Goal: Transaction & Acquisition: Purchase product/service

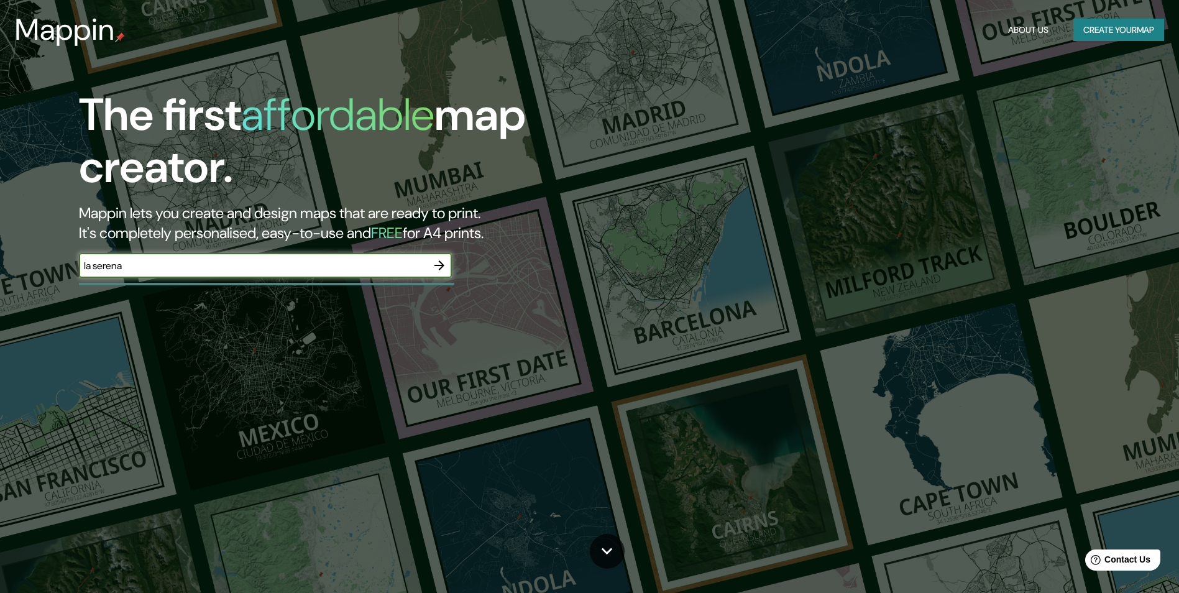
type input "la serena"
click at [445, 264] on icon "button" at bounding box center [439, 265] width 15 height 15
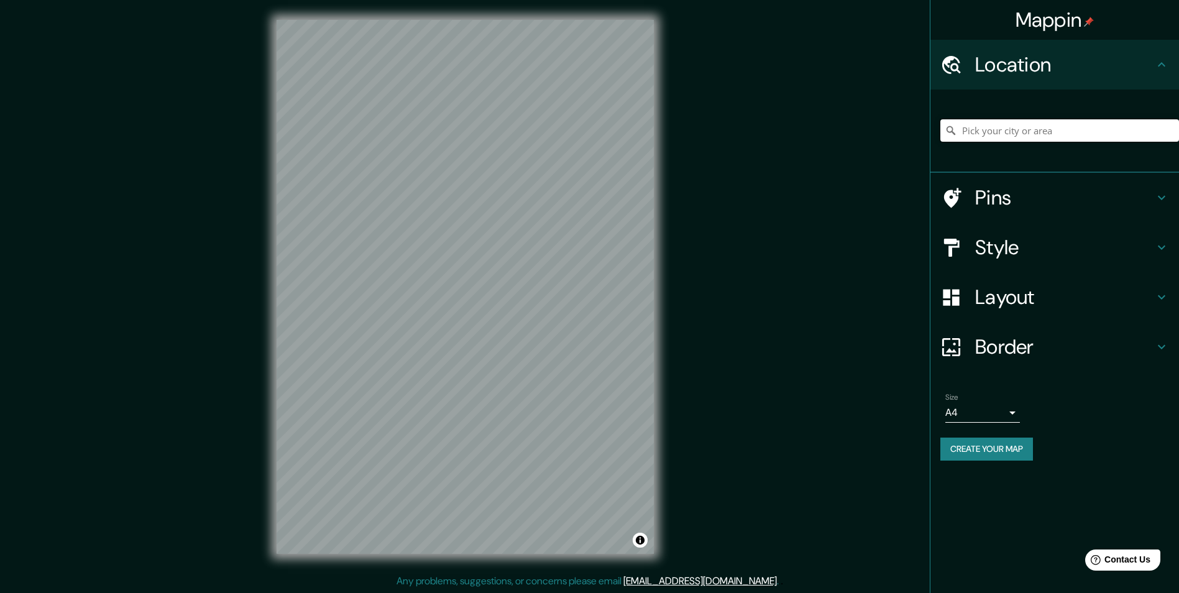
click at [1038, 130] on input "Pick your city or area" at bounding box center [1059, 130] width 239 height 22
type input "[GEOGRAPHIC_DATA], [GEOGRAPHIC_DATA], [GEOGRAPHIC_DATA]"
click at [981, 414] on body "Mappin Location [GEOGRAPHIC_DATA], [GEOGRAPHIC_DATA], [GEOGRAPHIC_DATA] [GEOGRA…" at bounding box center [589, 296] width 1179 height 593
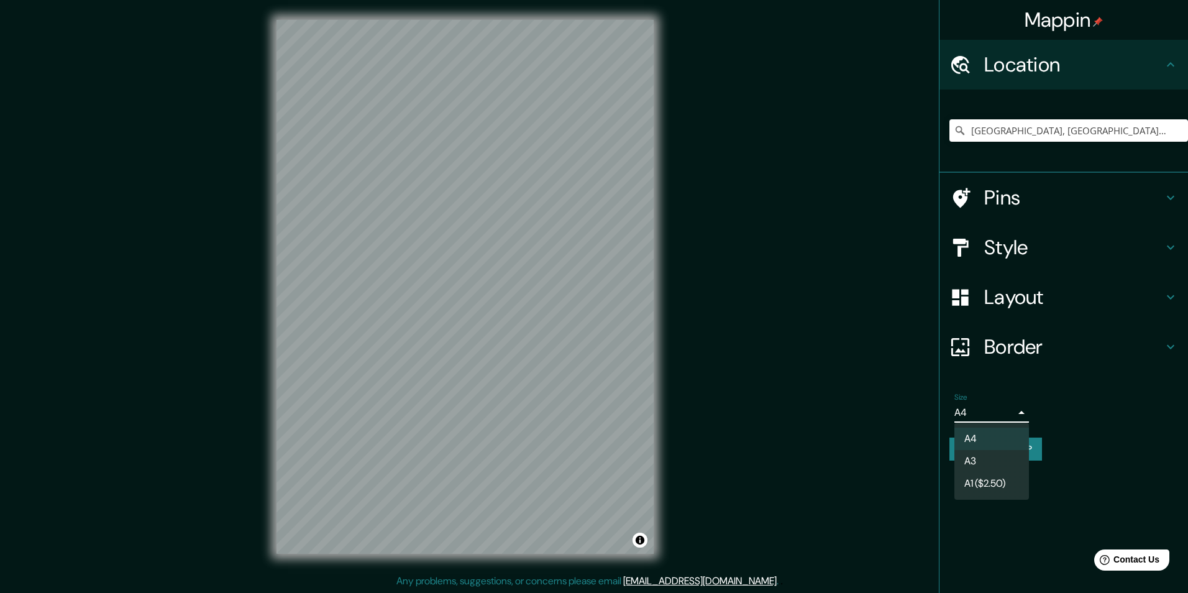
click at [976, 464] on li "A3" at bounding box center [991, 461] width 75 height 22
type input "a4"
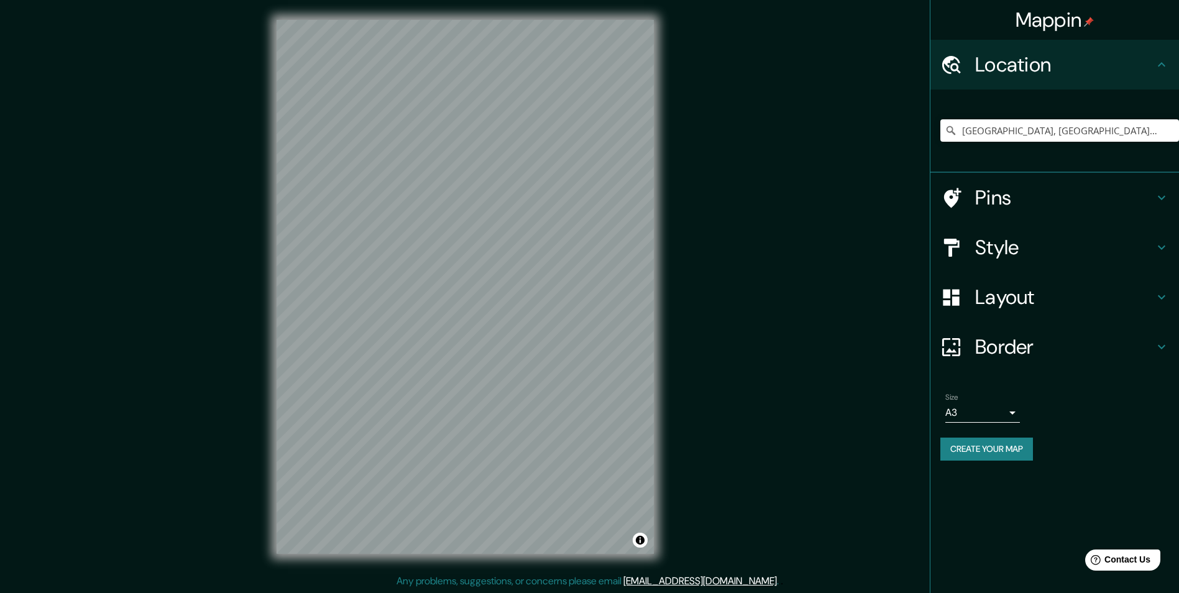
click at [998, 298] on h4 "Layout" at bounding box center [1064, 297] width 179 height 25
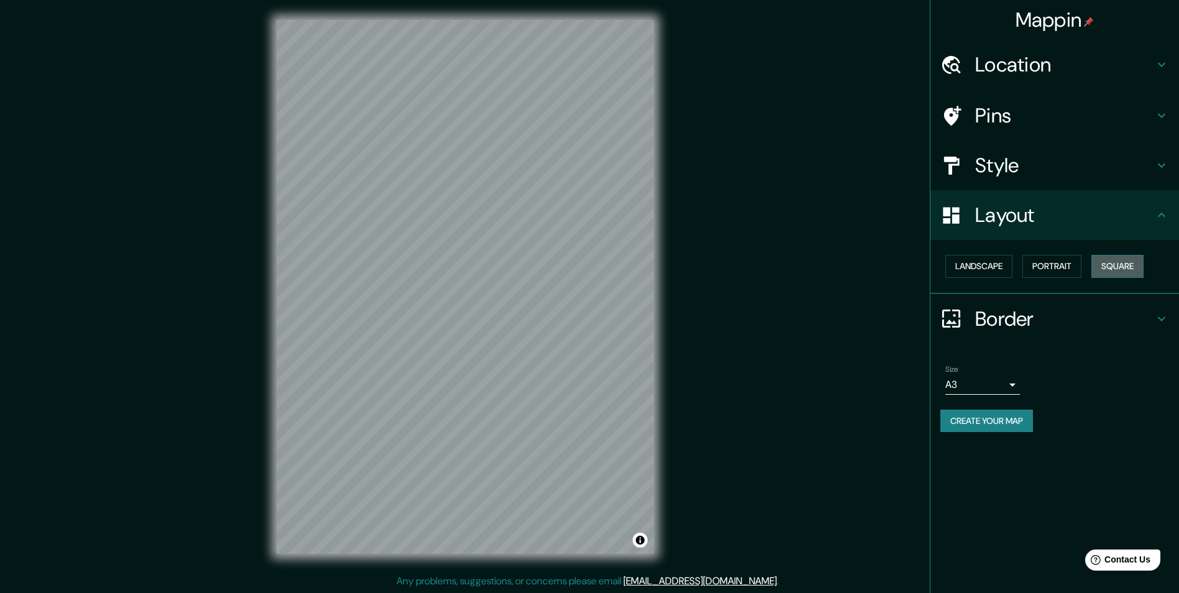
click at [1125, 267] on button "Square" at bounding box center [1117, 266] width 52 height 23
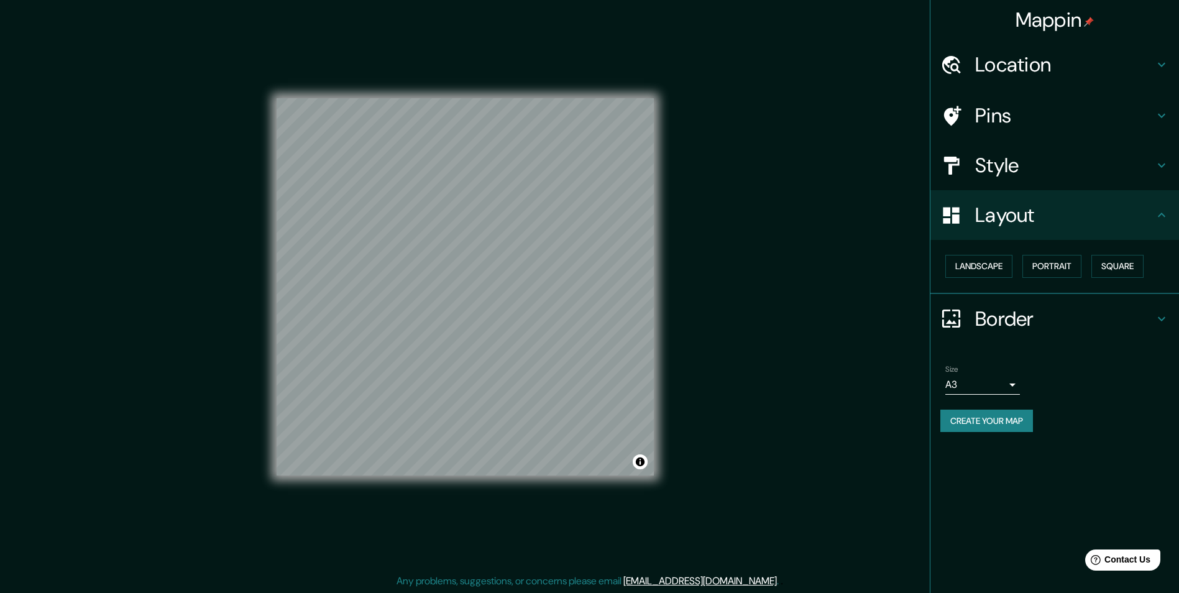
click at [989, 416] on button "Create your map" at bounding box center [986, 420] width 93 height 23
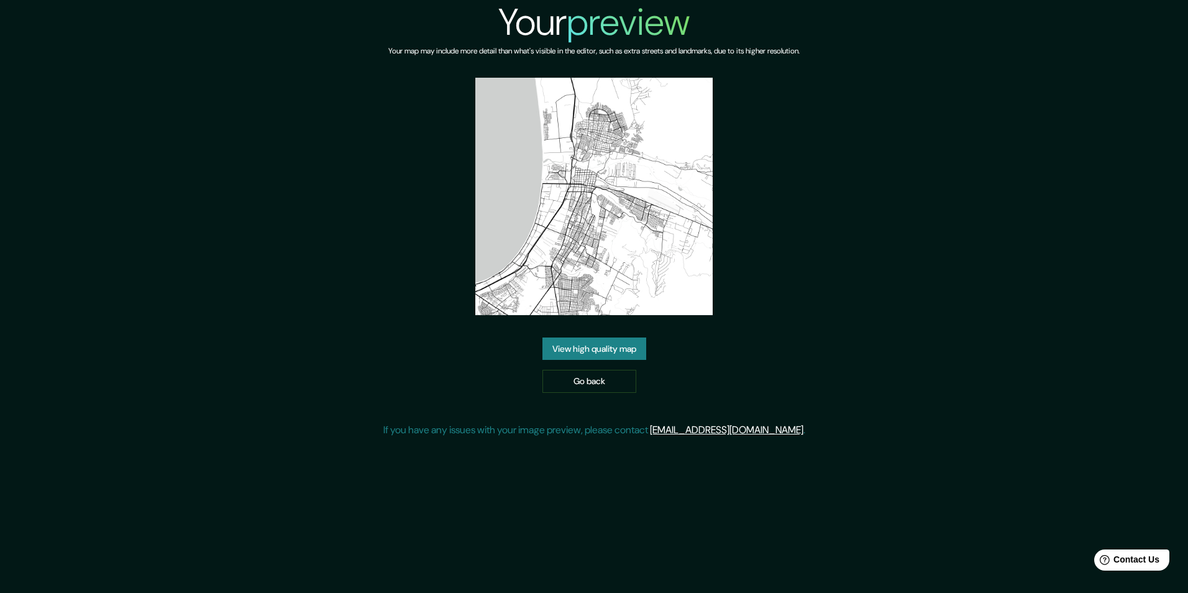
click at [572, 257] on img at bounding box center [593, 196] width 237 height 237
click at [599, 350] on link "View high quality map" at bounding box center [594, 348] width 104 height 23
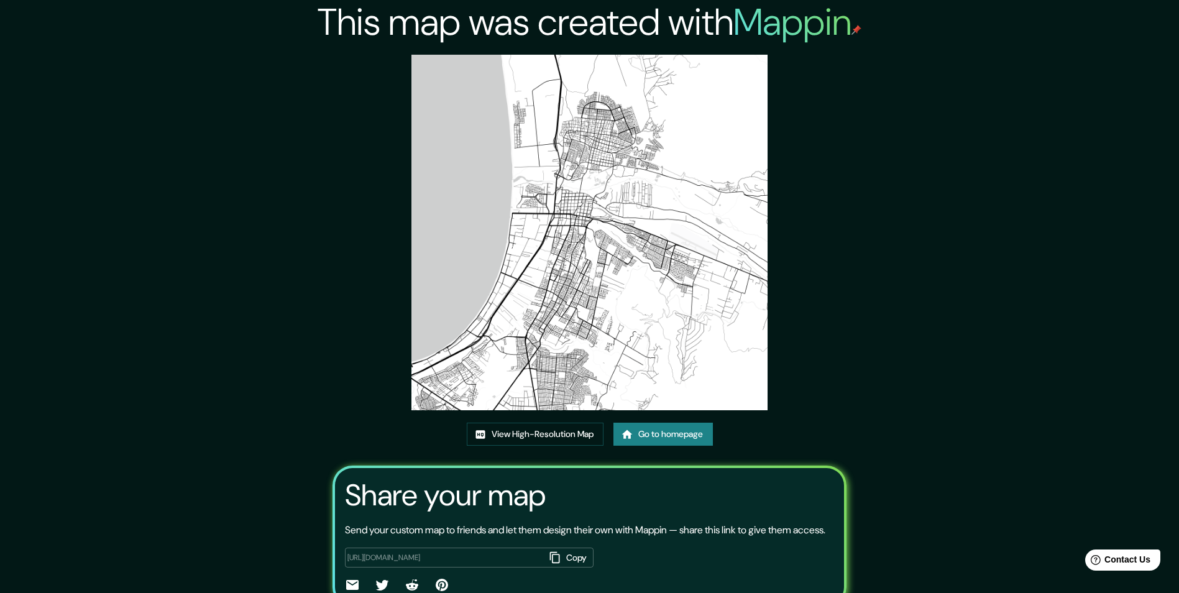
click at [187, 221] on div "This map was created with Mappin View High-Resolution Map Go to homepage Share …" at bounding box center [589, 325] width 1179 height 651
click at [684, 434] on link "Go to homepage" at bounding box center [662, 434] width 99 height 23
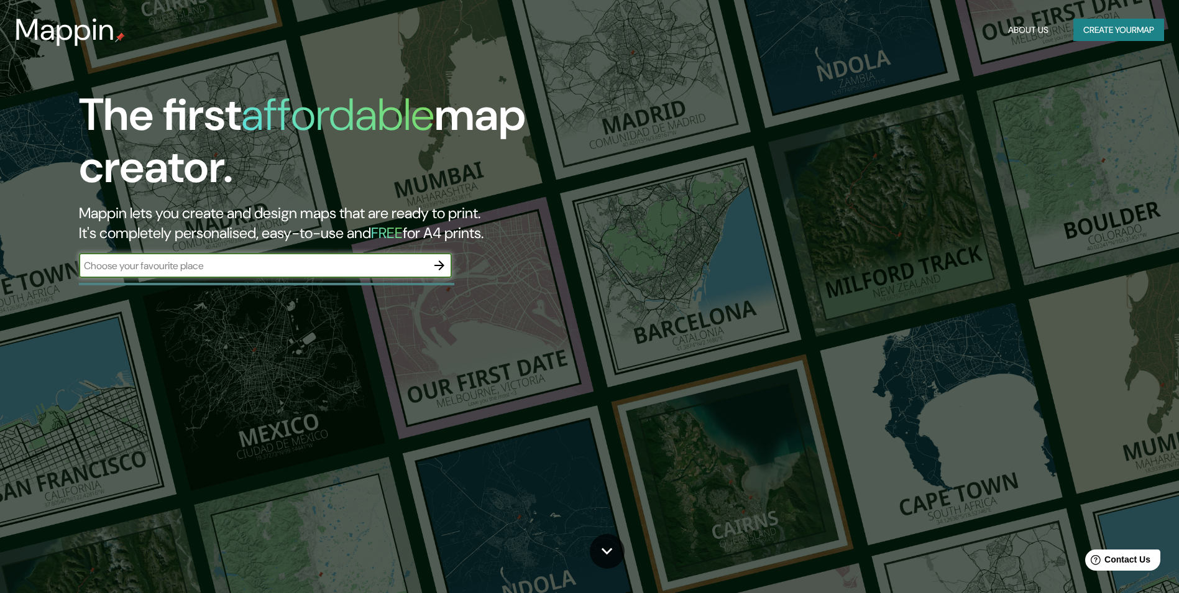
click at [441, 265] on icon "button" at bounding box center [439, 265] width 10 height 10
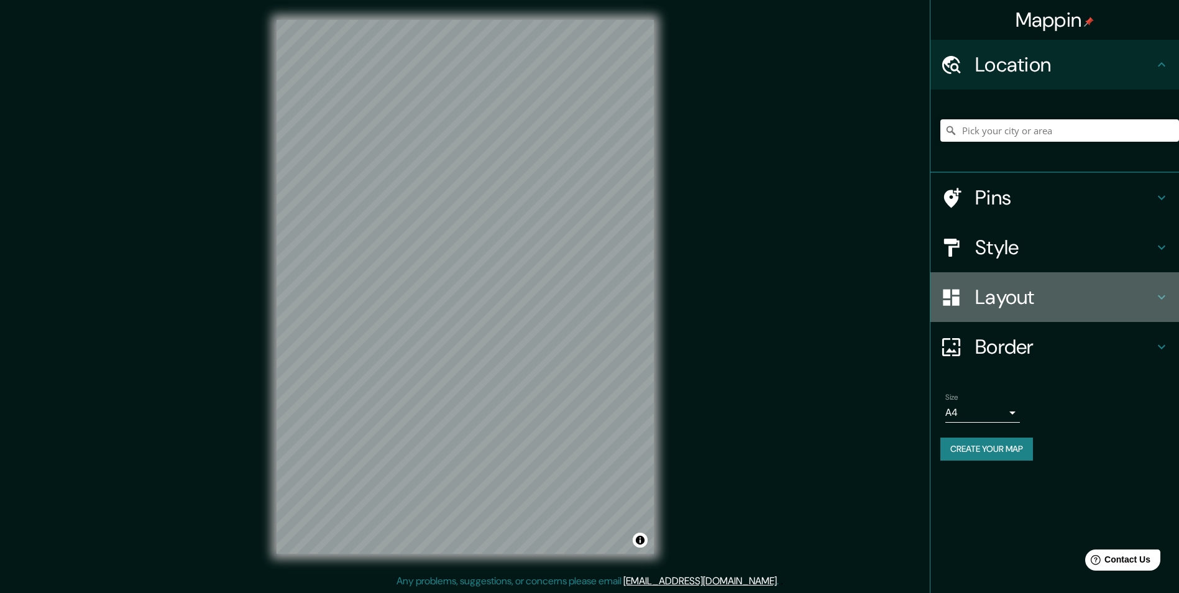
click at [1014, 291] on h4 "Layout" at bounding box center [1064, 297] width 179 height 25
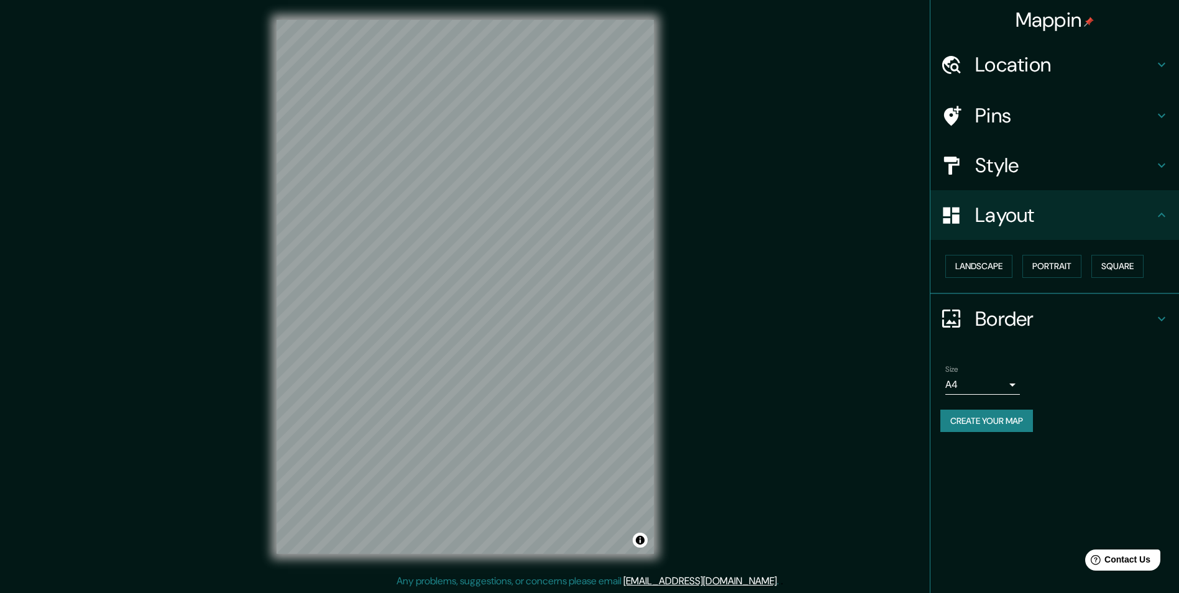
click at [985, 101] on div "Pins" at bounding box center [1054, 116] width 249 height 50
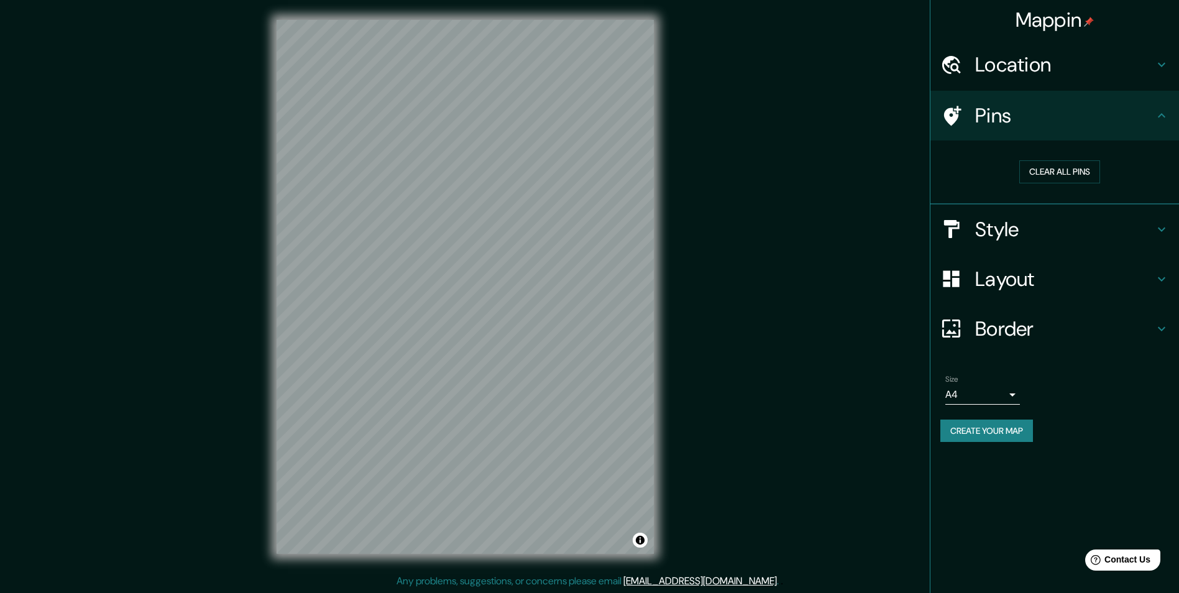
click at [995, 224] on h4 "Style" at bounding box center [1064, 229] width 179 height 25
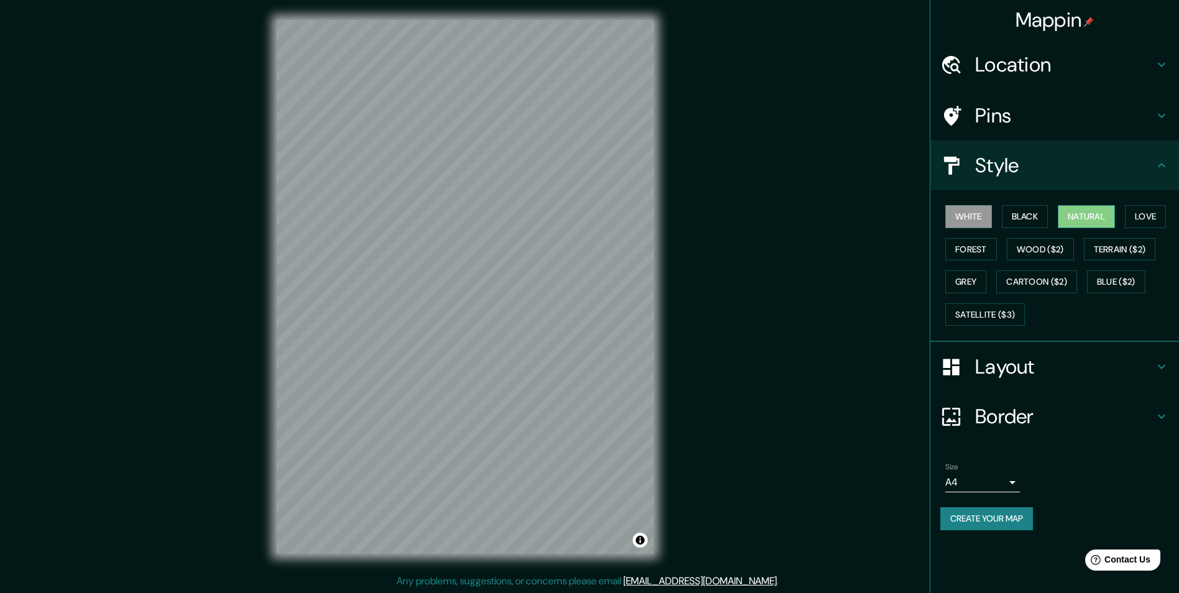
click at [1086, 213] on button "Natural" at bounding box center [1086, 216] width 57 height 23
click at [1157, 211] on button "Love" at bounding box center [1145, 216] width 41 height 23
click at [974, 256] on button "Forest" at bounding box center [971, 249] width 52 height 23
click at [1007, 360] on h4 "Layout" at bounding box center [1064, 366] width 179 height 25
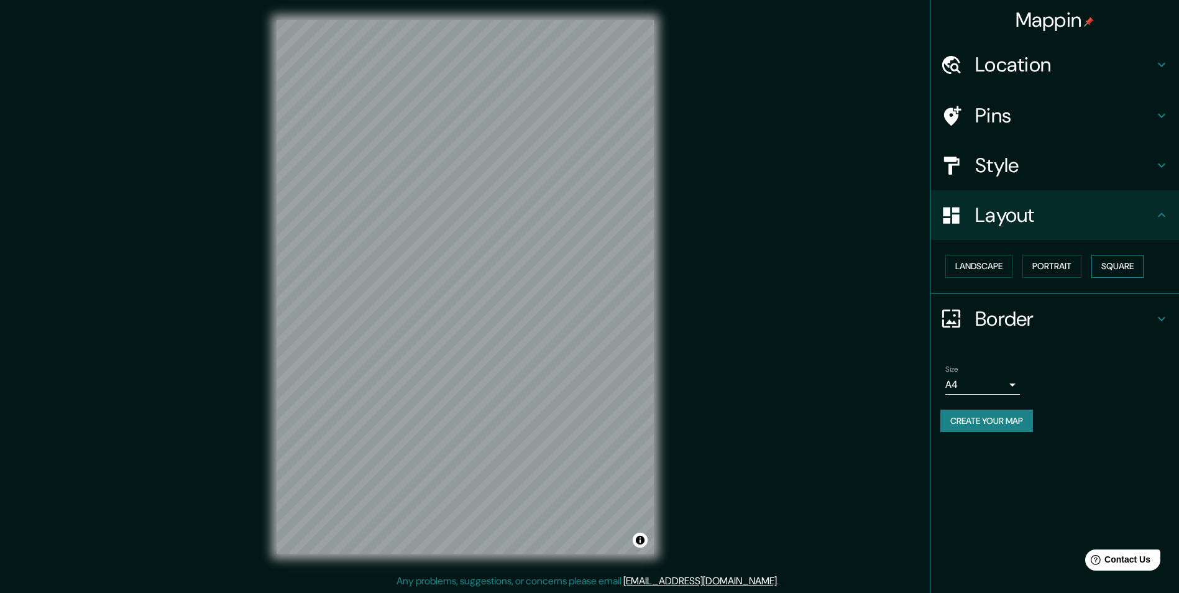
click at [1115, 258] on button "Square" at bounding box center [1117, 266] width 52 height 23
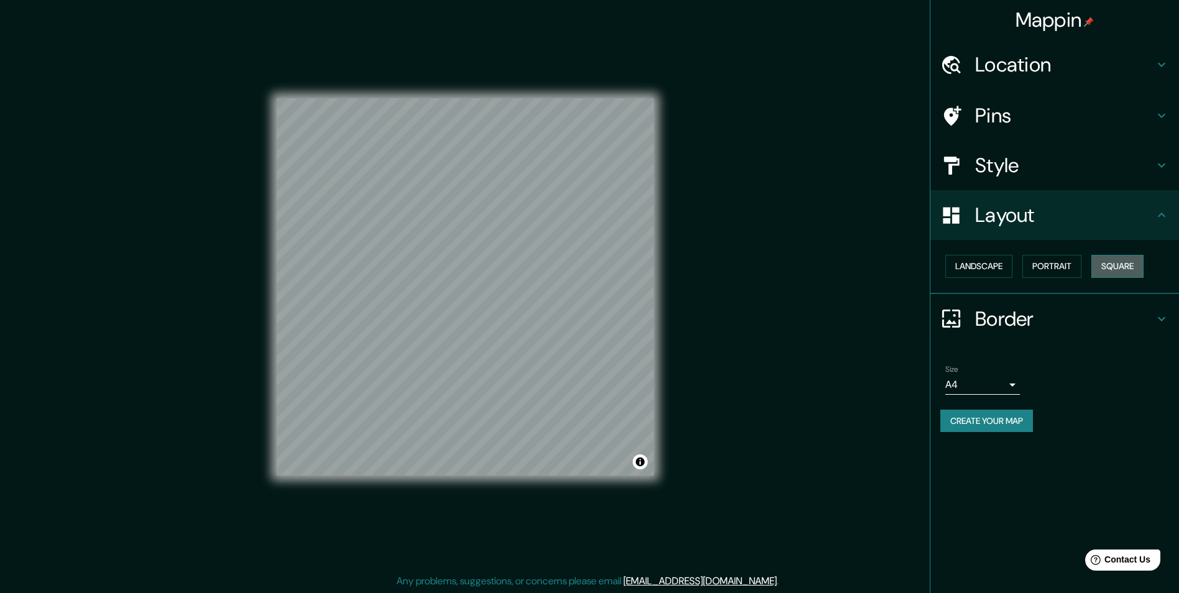
click at [1125, 266] on button "Square" at bounding box center [1117, 266] width 52 height 23
click at [1022, 163] on h4 "Style" at bounding box center [1064, 165] width 179 height 25
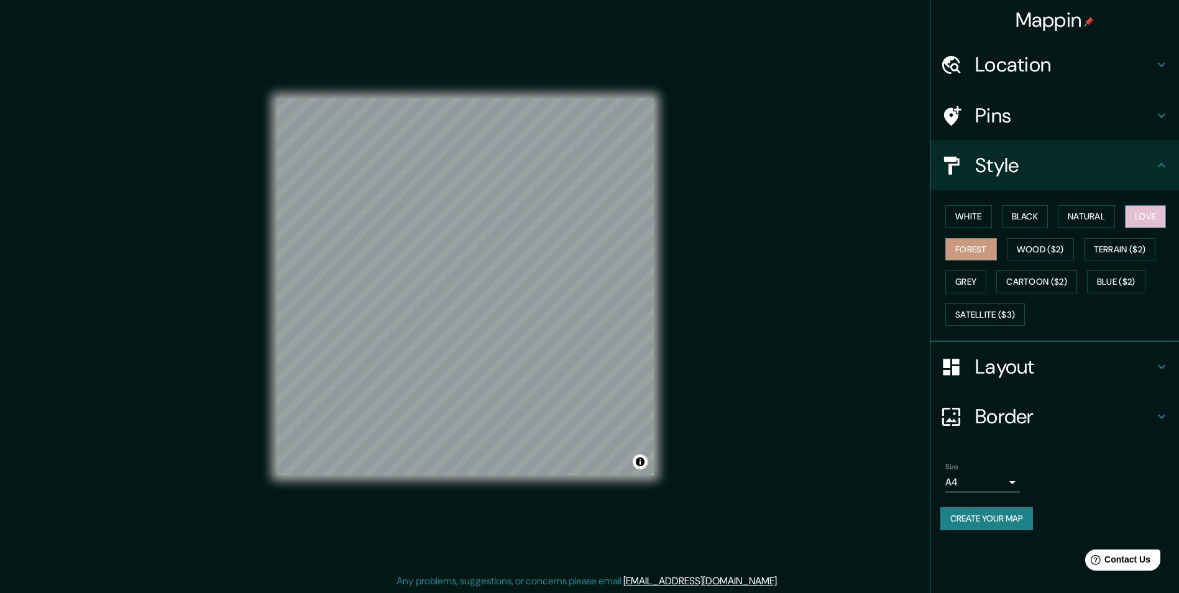
click at [1142, 218] on button "Love" at bounding box center [1145, 216] width 41 height 23
click at [988, 480] on body "Mappin Location Pins Style White Black Natural Love Forest Wood ($2) Terrain ($…" at bounding box center [589, 296] width 1179 height 593
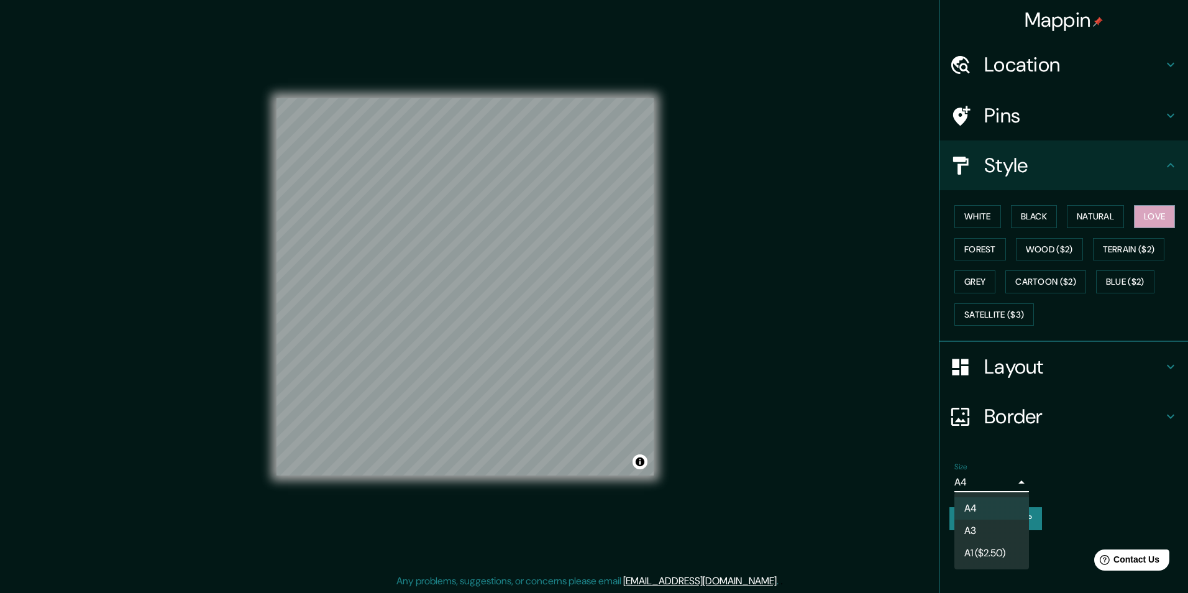
click at [968, 525] on li "A3" at bounding box center [991, 530] width 75 height 22
type input "a4"
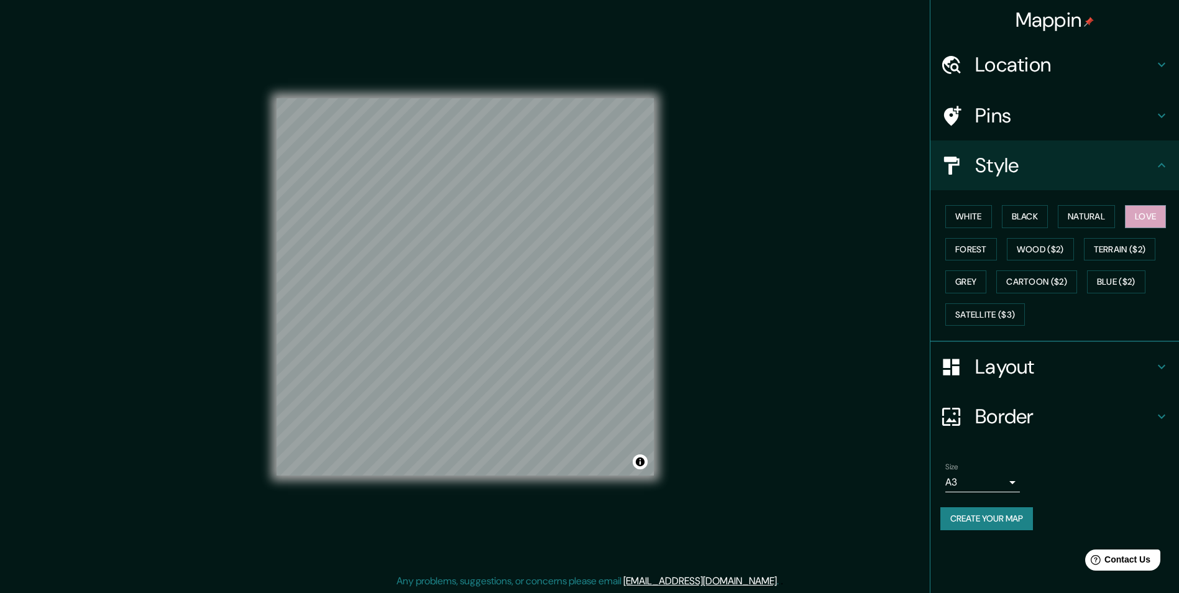
click at [997, 520] on button "Create your map" at bounding box center [986, 518] width 93 height 23
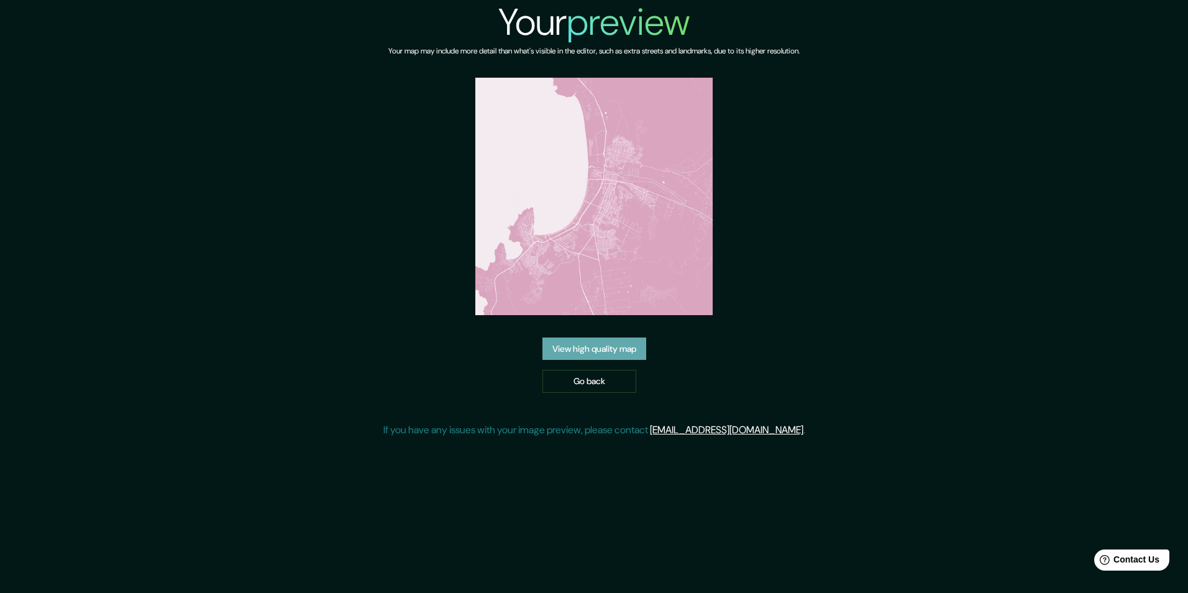
click at [562, 347] on link "View high quality map" at bounding box center [594, 348] width 104 height 23
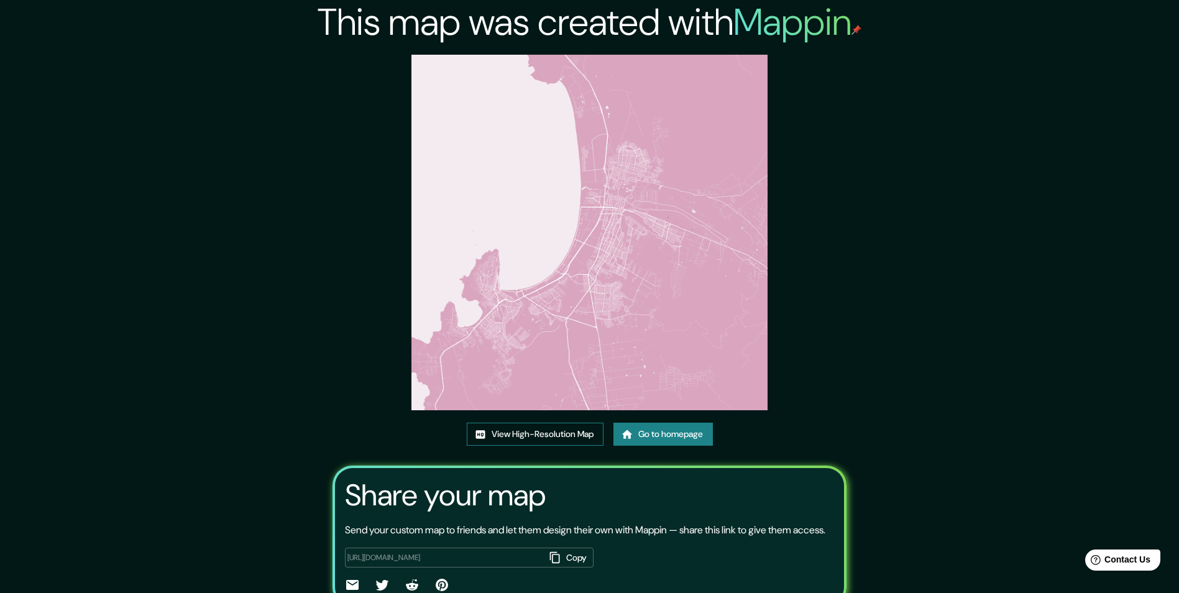
click at [545, 431] on link "View High-Resolution Map" at bounding box center [535, 434] width 137 height 23
